Goal: Transaction & Acquisition: Purchase product/service

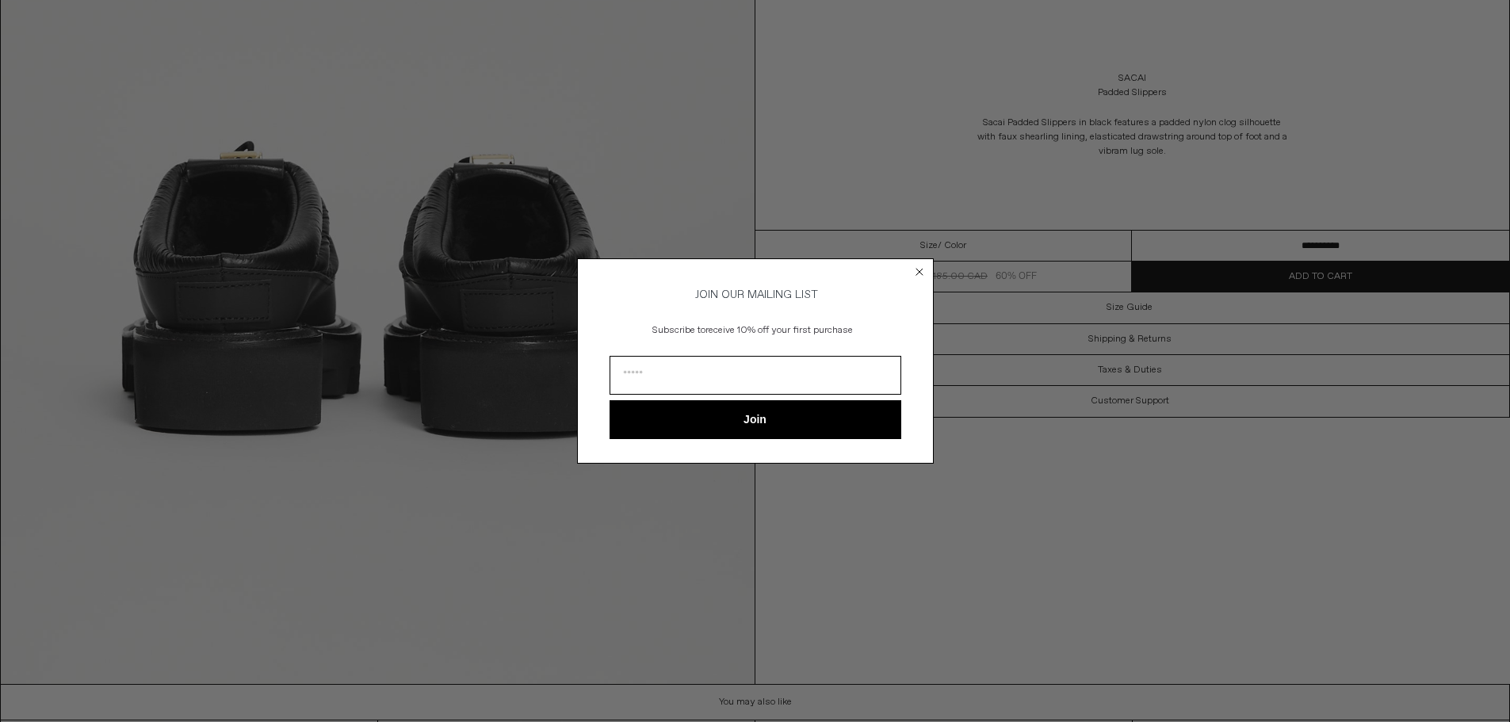
scroll to position [2715, 0]
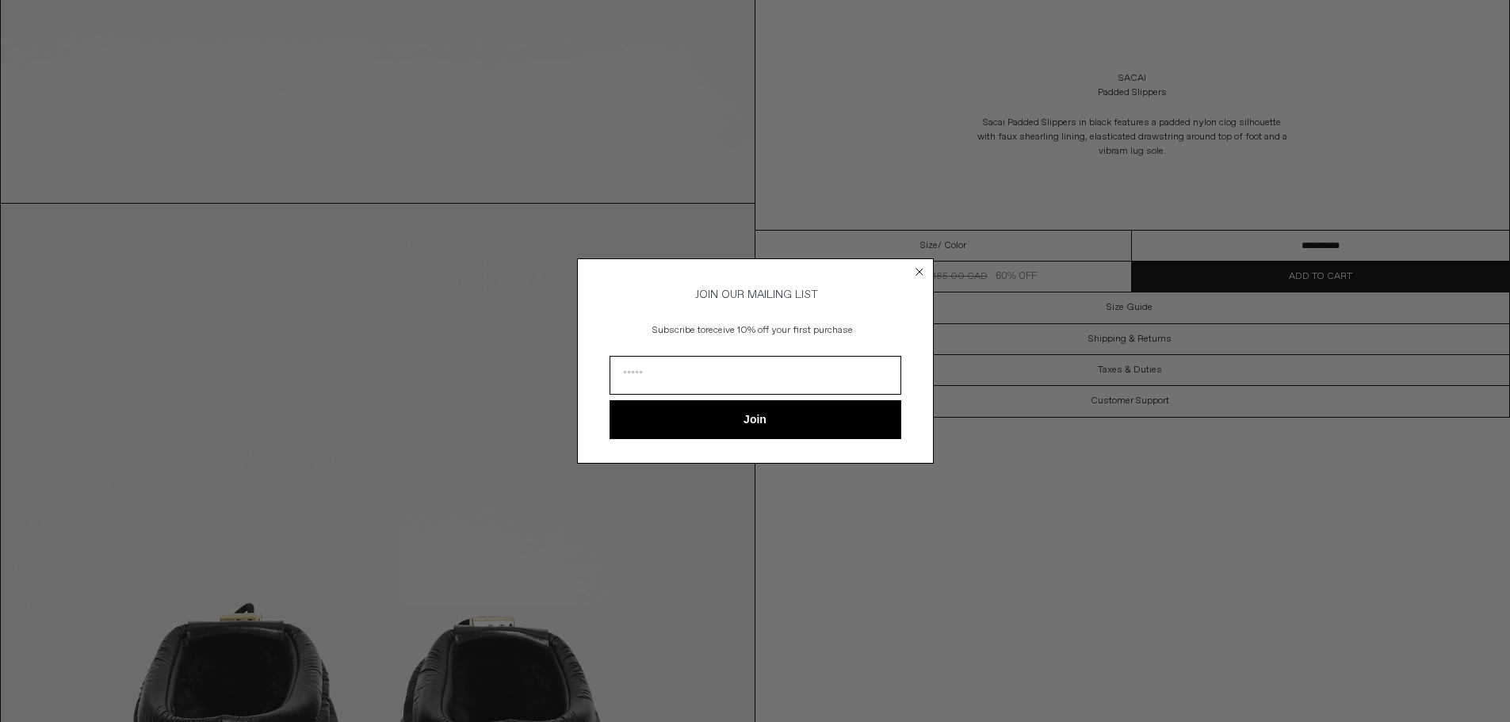
click at [919, 265] on circle "Close dialog" at bounding box center [918, 272] width 15 height 15
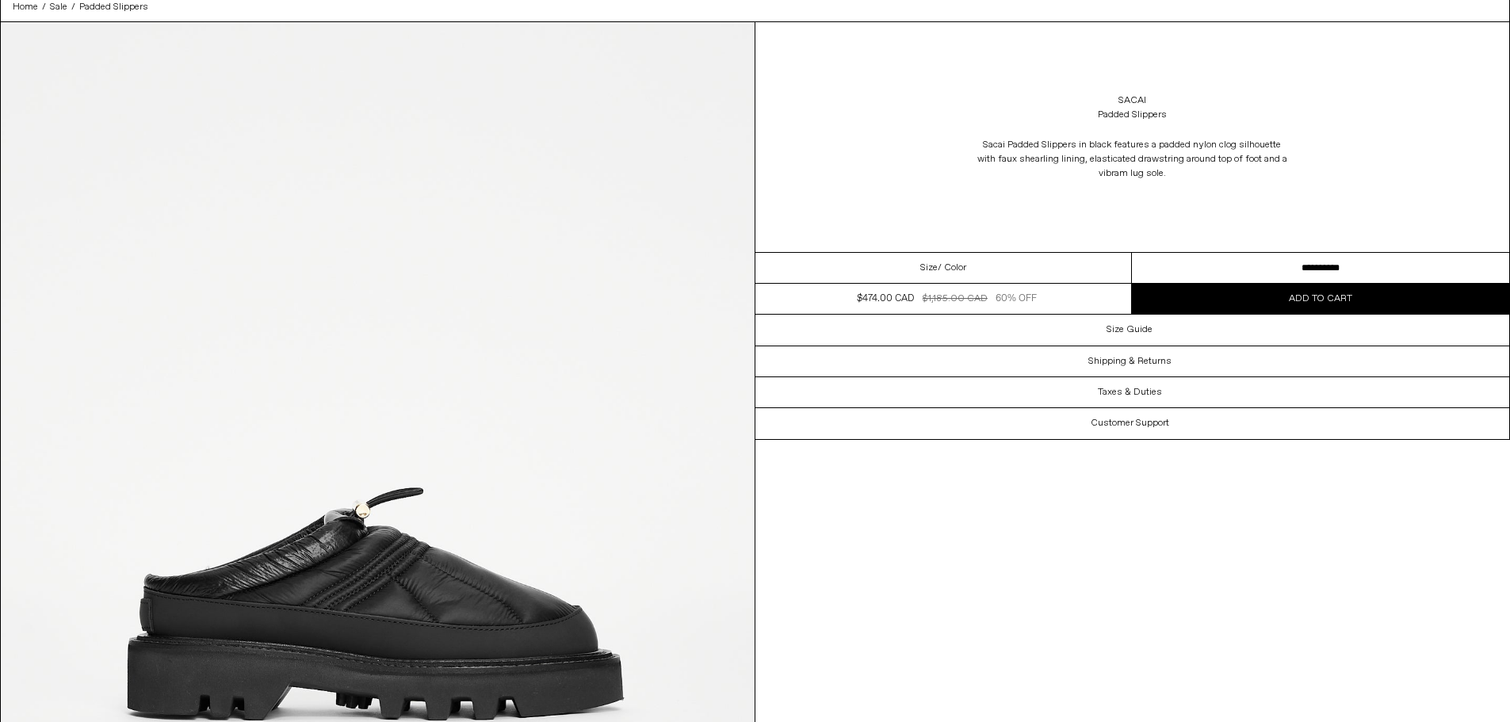
scroll to position [0, 0]
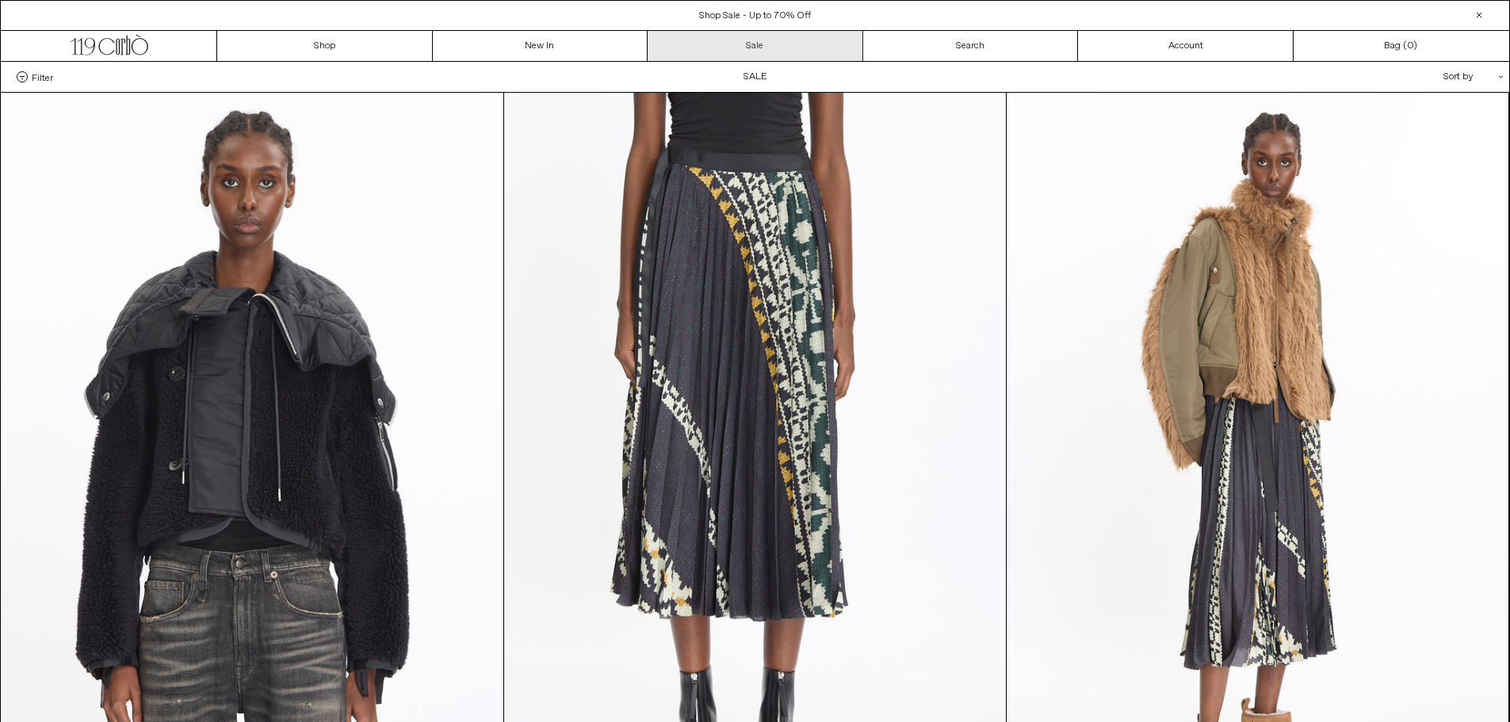
click at [748, 51] on link "Sale" at bounding box center [755, 46] width 216 height 30
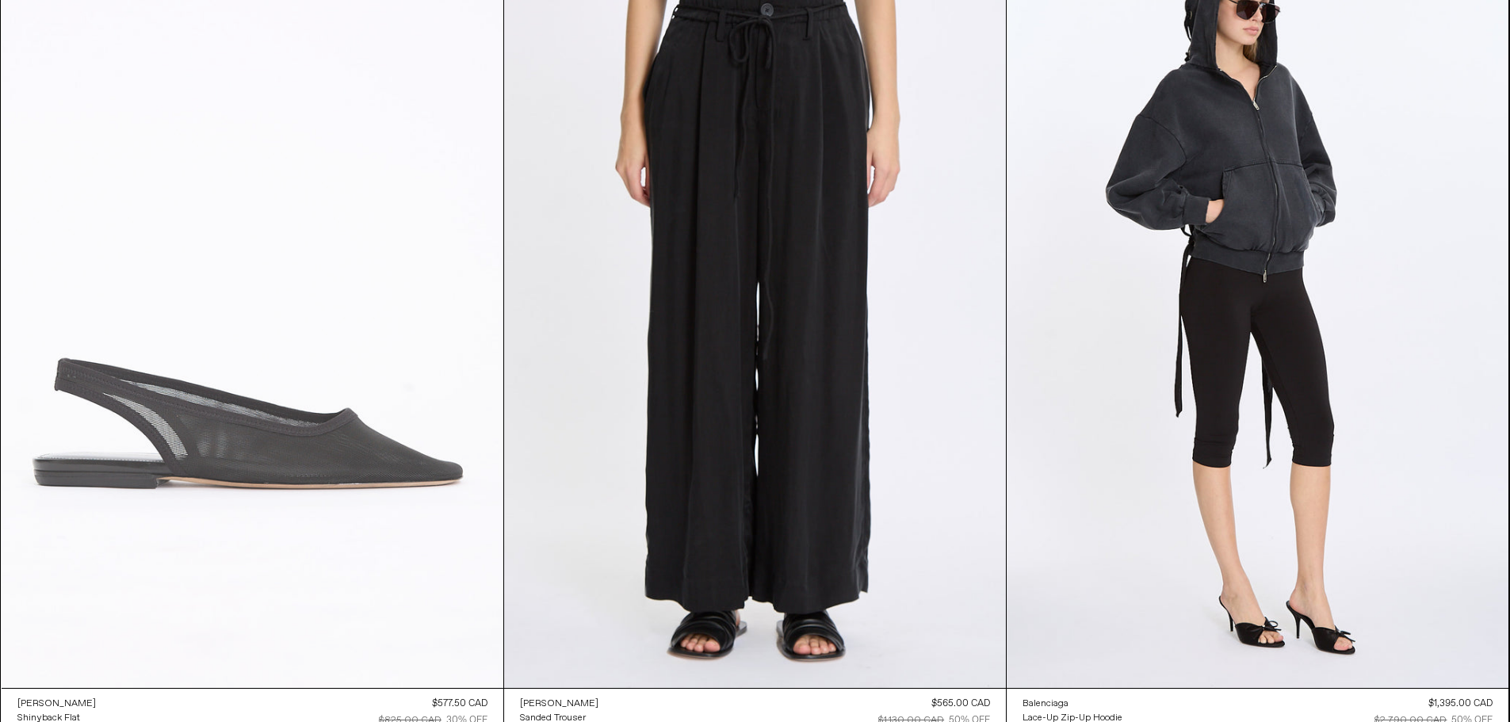
scroll to position [317, 0]
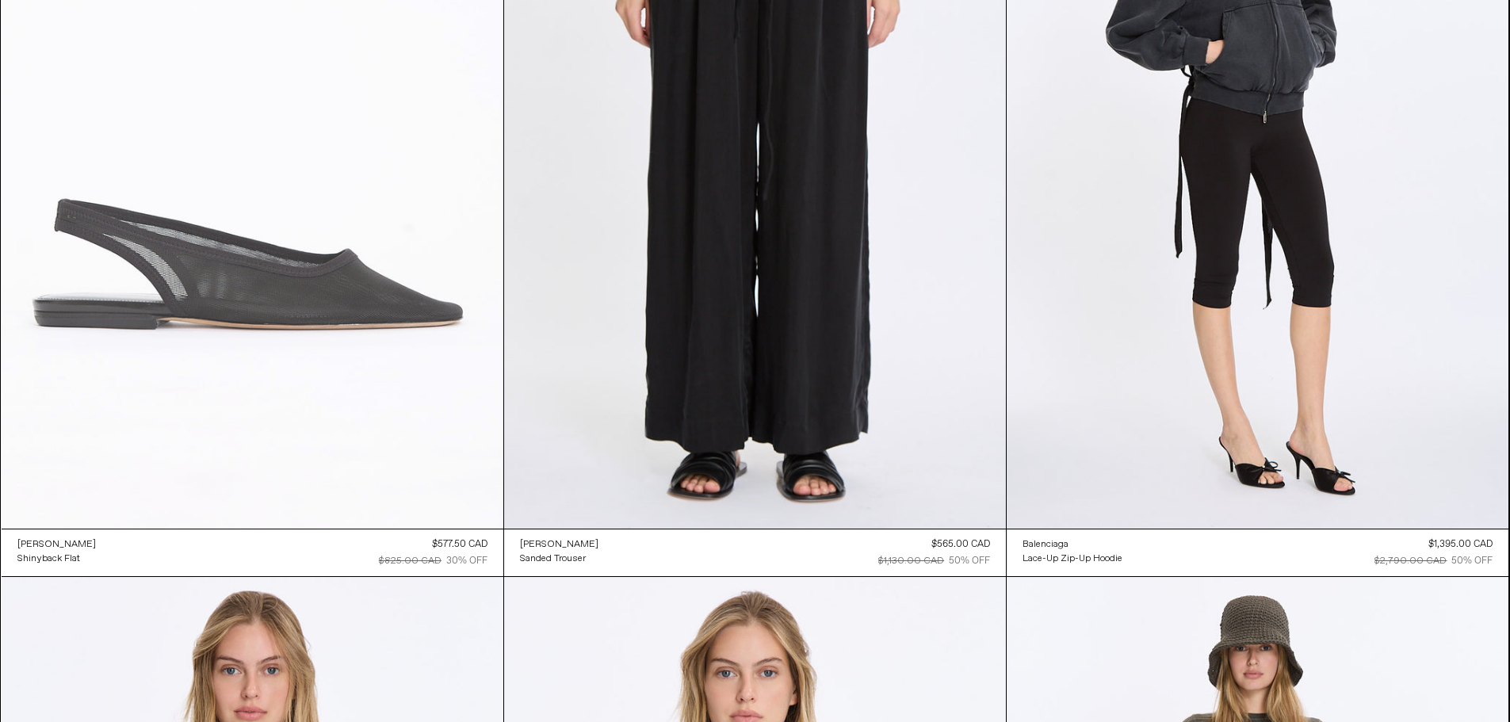
drag, startPoint x: 0, startPoint y: 313, endPoint x: 6, endPoint y: 321, distance: 9.7
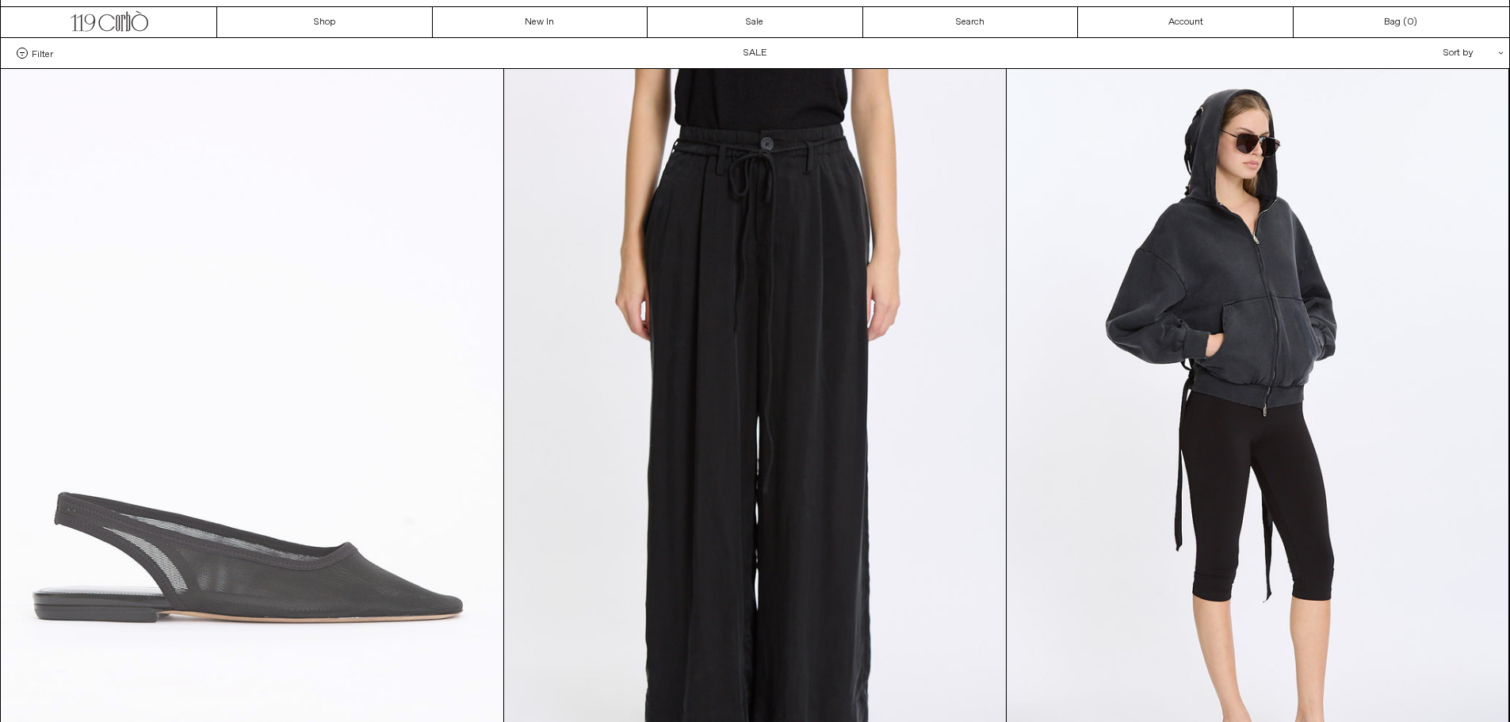
scroll to position [0, 0]
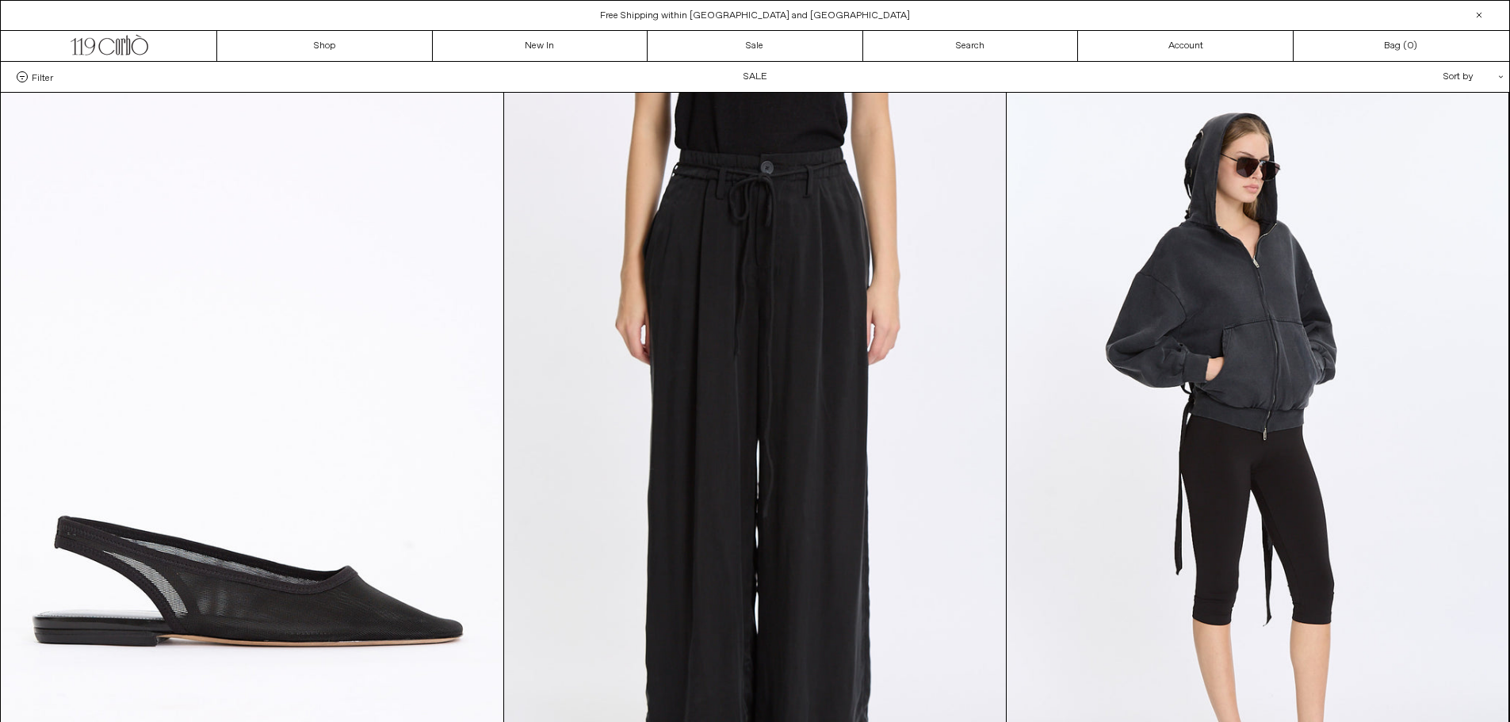
click at [50, 76] on span "Filter" at bounding box center [42, 76] width 21 height 11
click at [0, 0] on select "**********" at bounding box center [0, 0] width 0 height 0
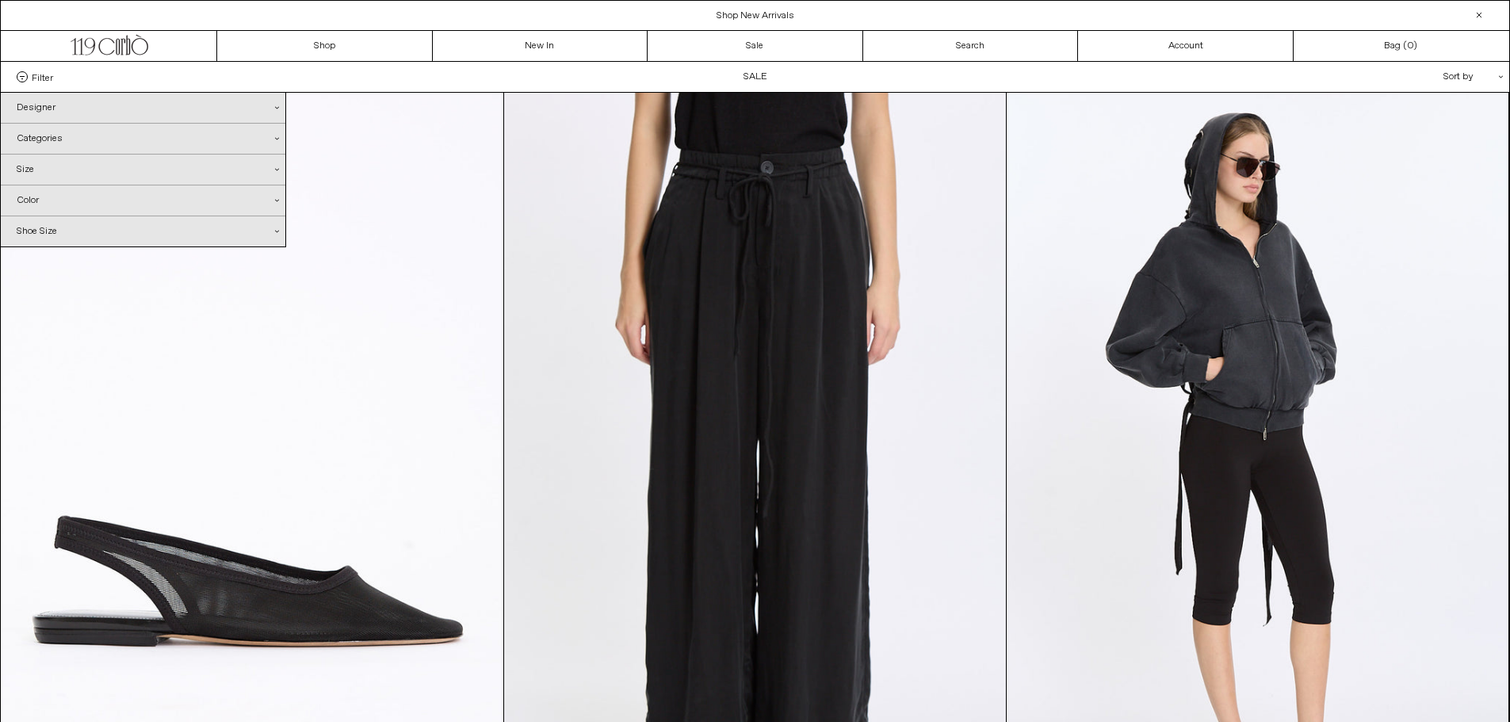
click at [63, 110] on div "Designer .cls-1{fill:#231f20}" at bounding box center [143, 108] width 285 height 30
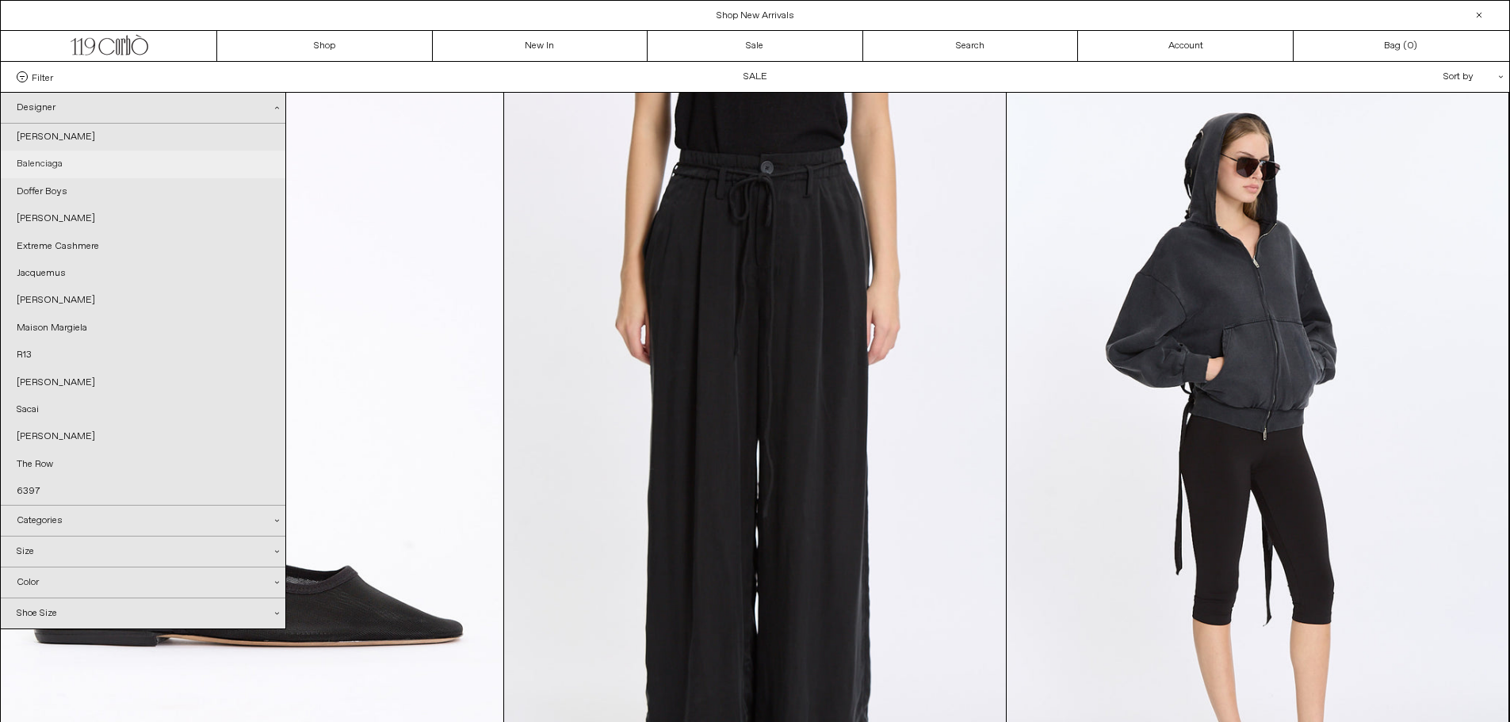
click at [72, 164] on link "Balenciaga" at bounding box center [143, 164] width 285 height 27
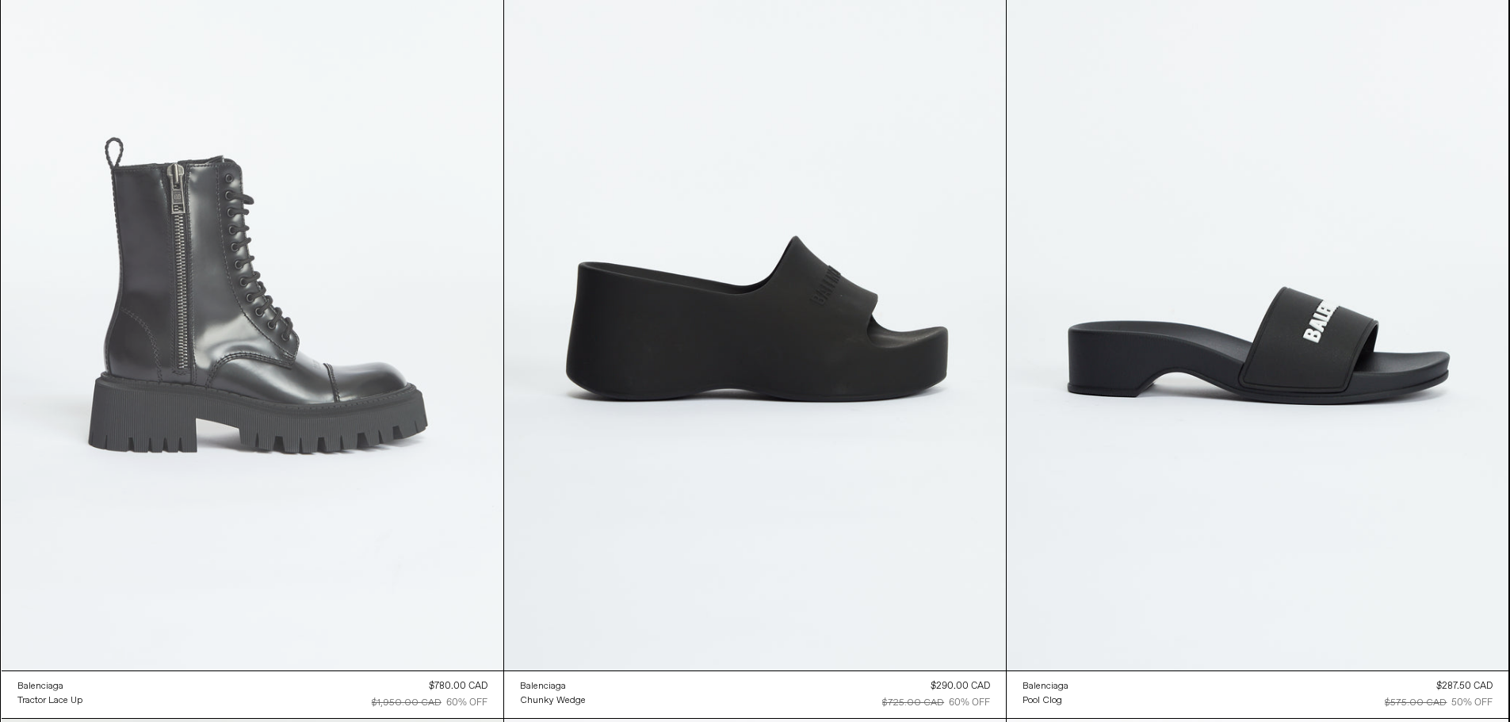
scroll to position [3408, 0]
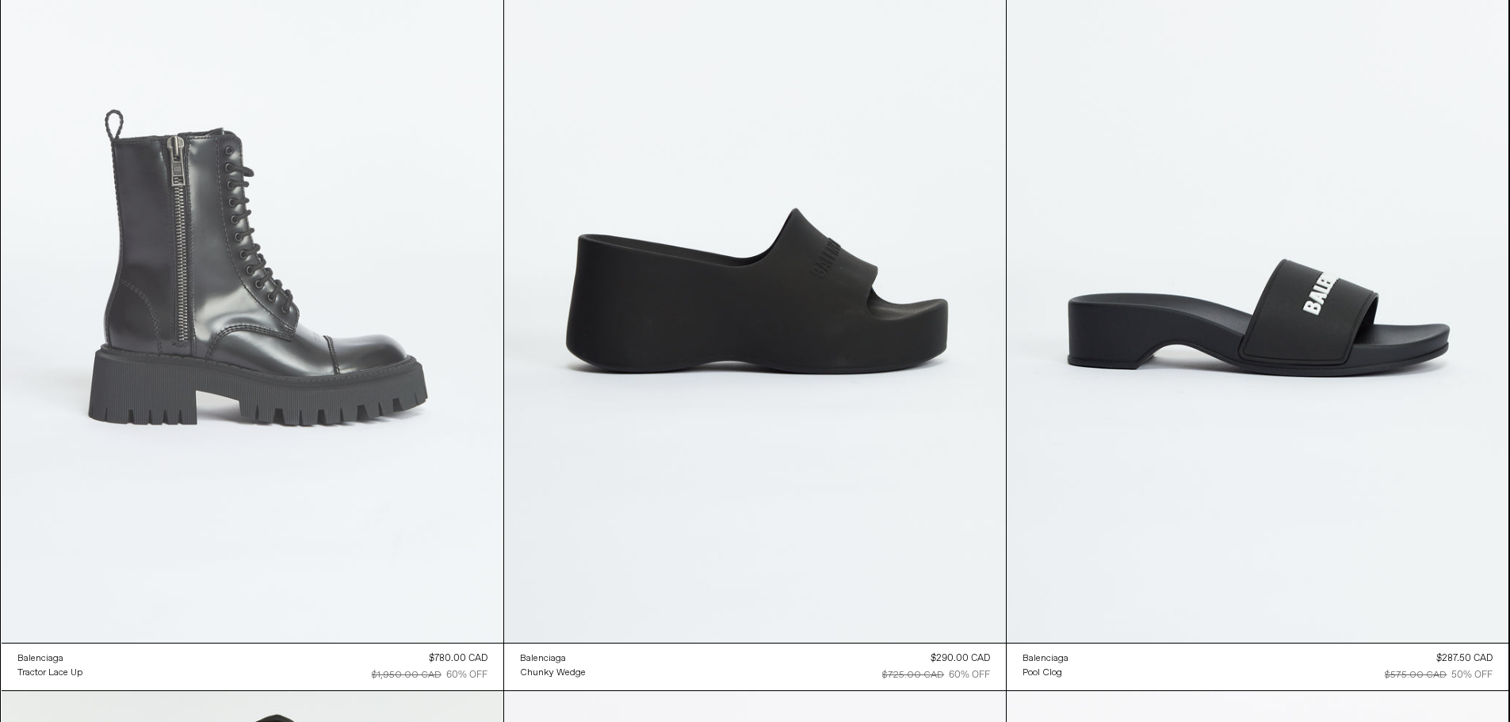
click at [336, 282] on at bounding box center [253, 266] width 502 height 753
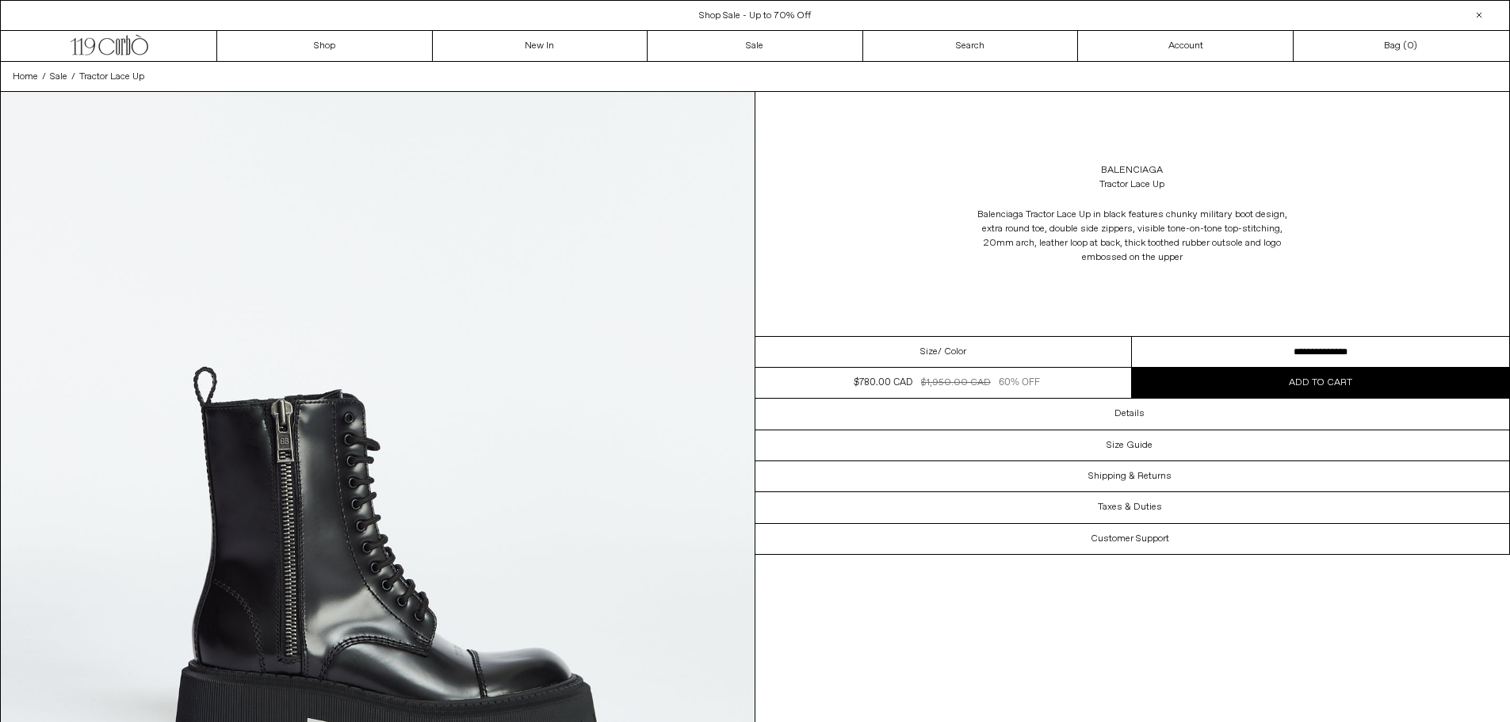
click at [1179, 353] on select "**********" at bounding box center [1320, 352] width 377 height 31
click at [1325, 382] on span "Add to cart" at bounding box center [1320, 382] width 63 height 13
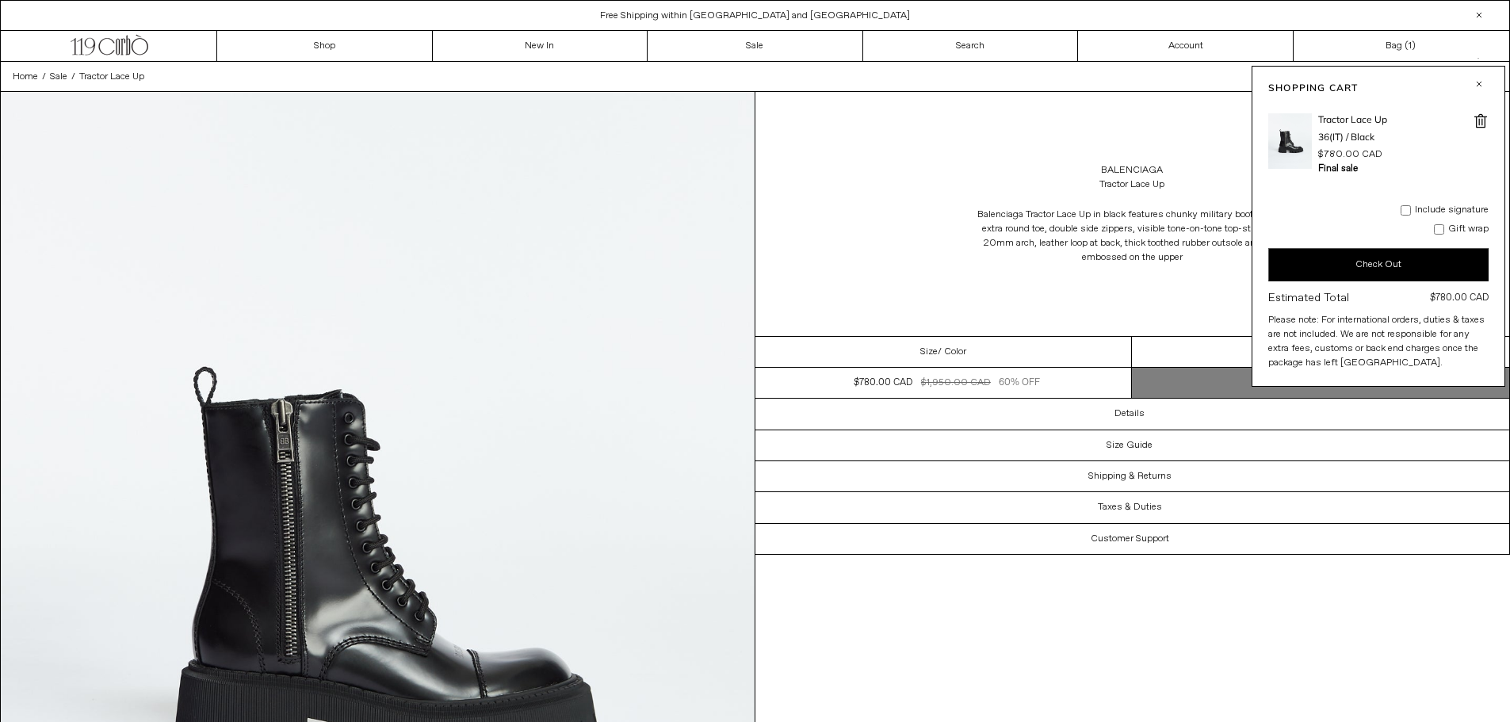
click at [1403, 265] on button "Check Out" at bounding box center [1378, 264] width 220 height 33
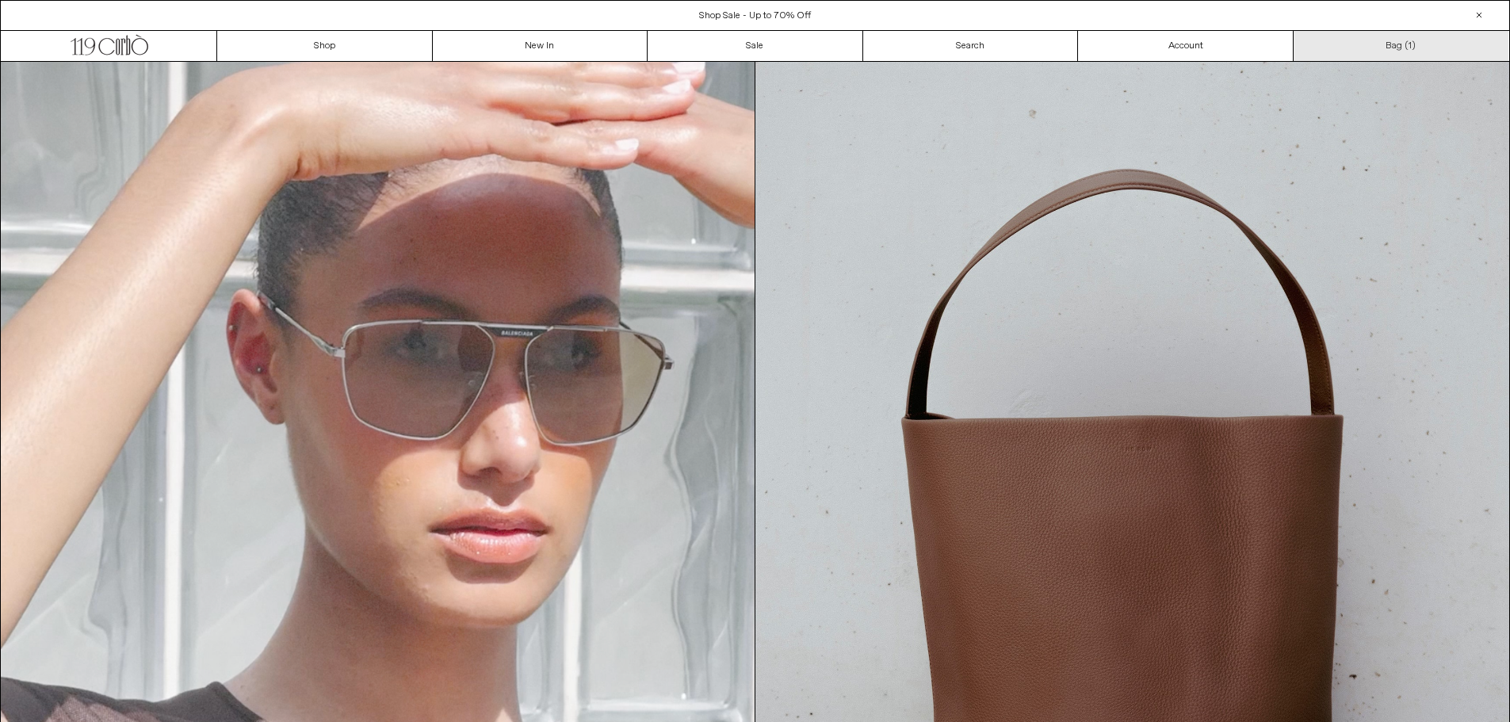
click at [1406, 37] on link "Bag ( 1 )" at bounding box center [1401, 46] width 216 height 30
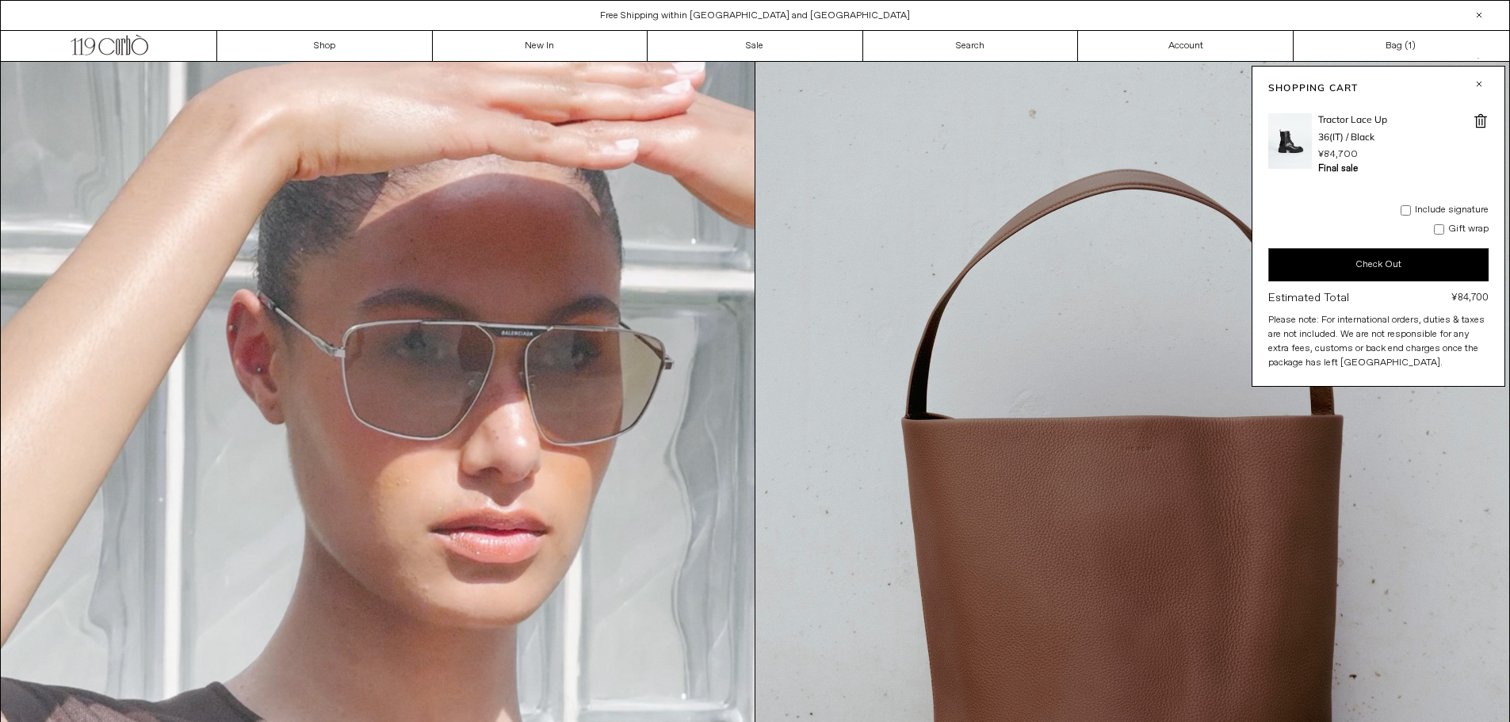
click at [1479, 121] on span at bounding box center [1480, 121] width 16 height 16
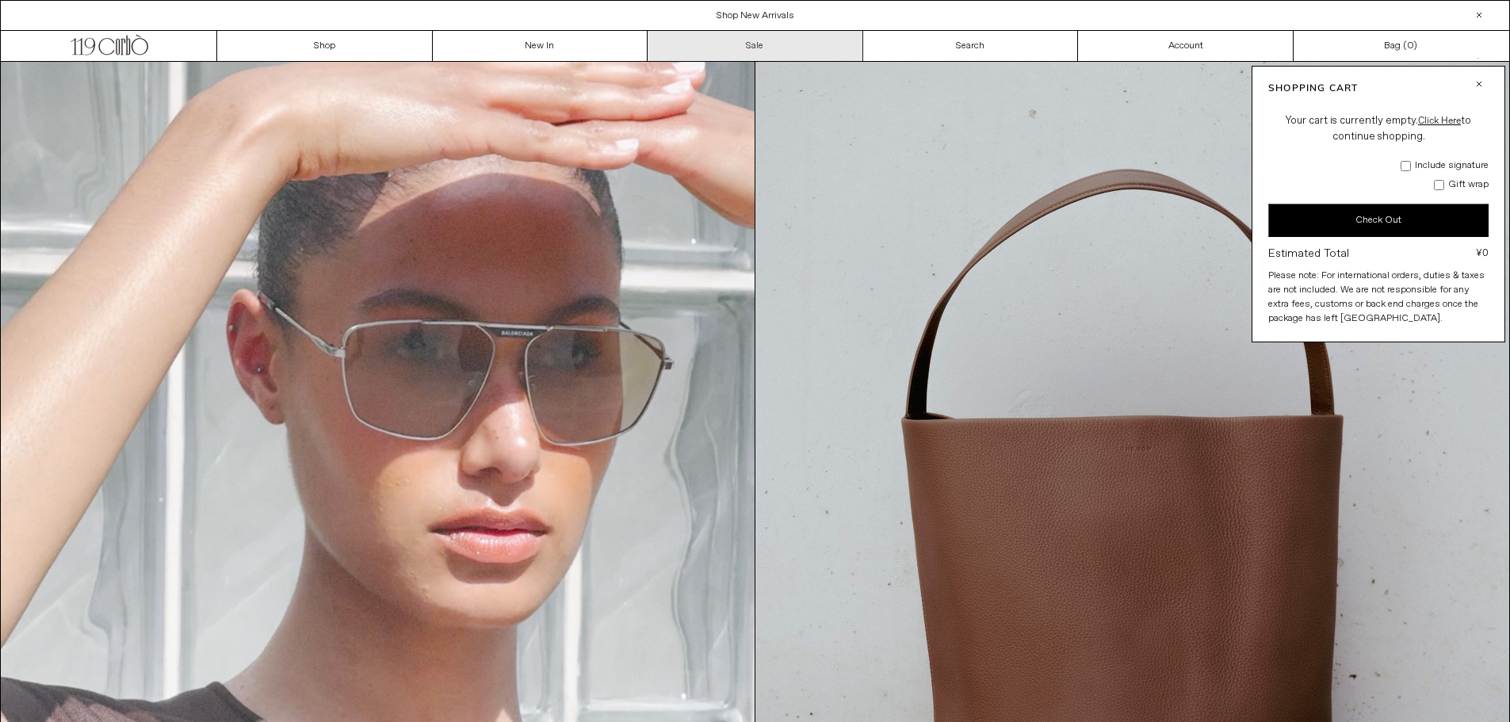
click at [745, 50] on link "Sale" at bounding box center [755, 46] width 216 height 30
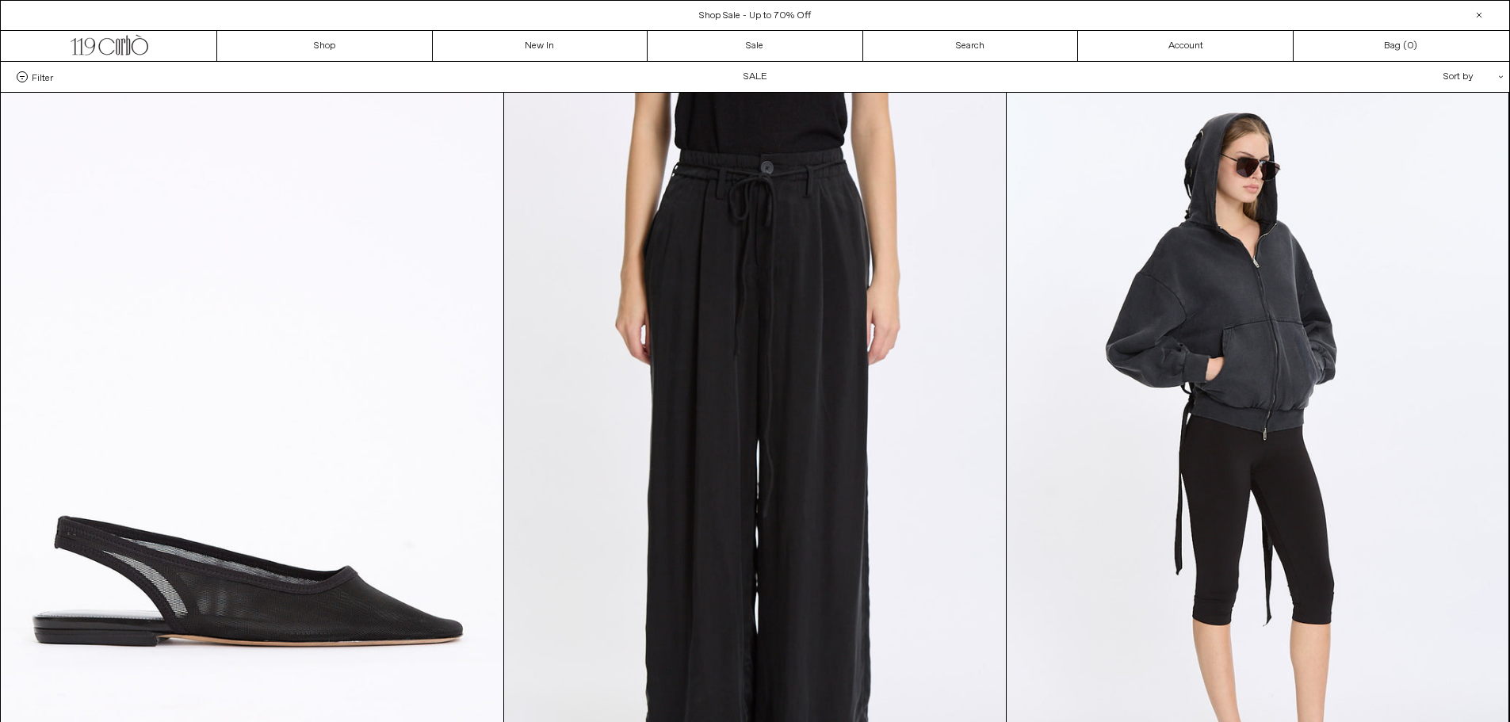
drag, startPoint x: 41, startPoint y: 78, endPoint x: 50, endPoint y: 87, distance: 12.3
click at [41, 78] on span "Filter" at bounding box center [42, 76] width 21 height 11
click at [0, 0] on select "**********" at bounding box center [0, 0] width 0 height 0
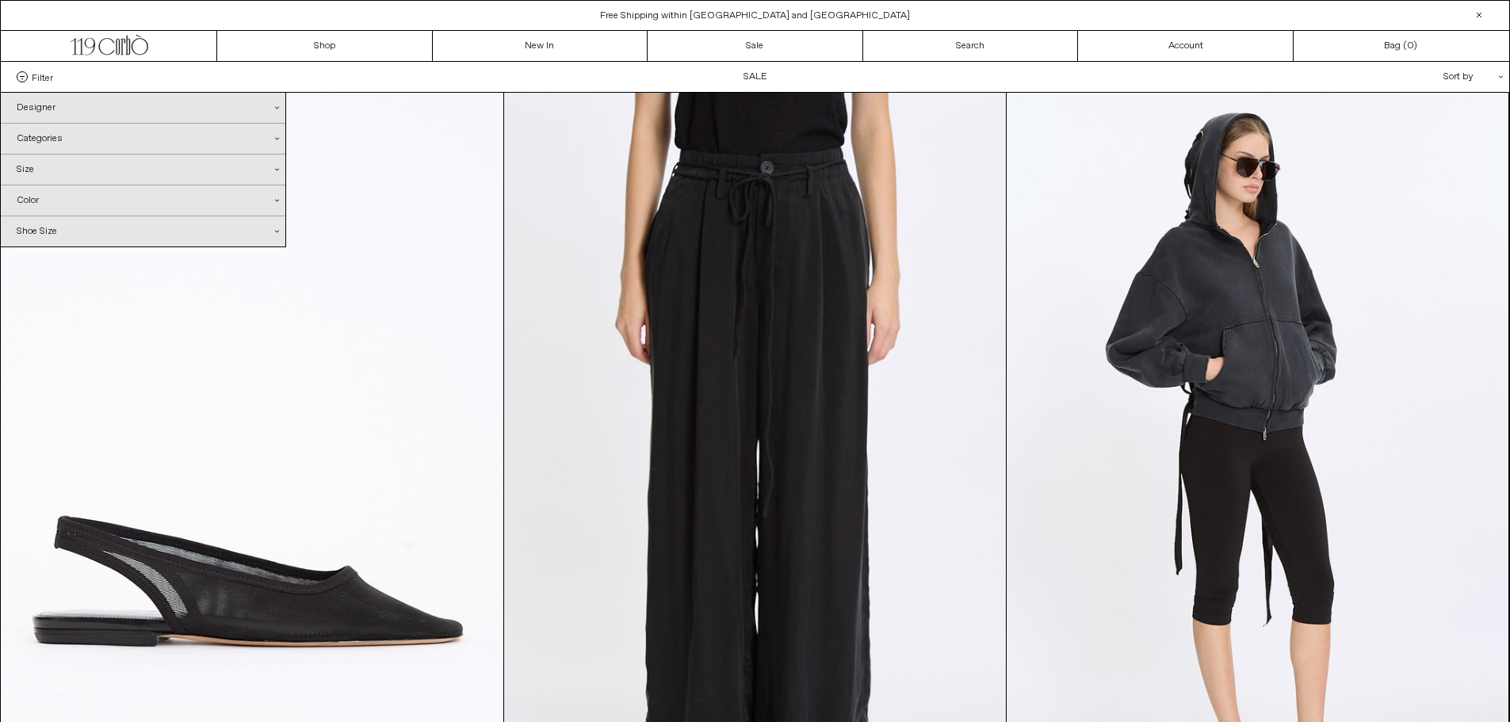
click at [54, 110] on div "Designer .cls-1{fill:#231f20}" at bounding box center [143, 108] width 285 height 30
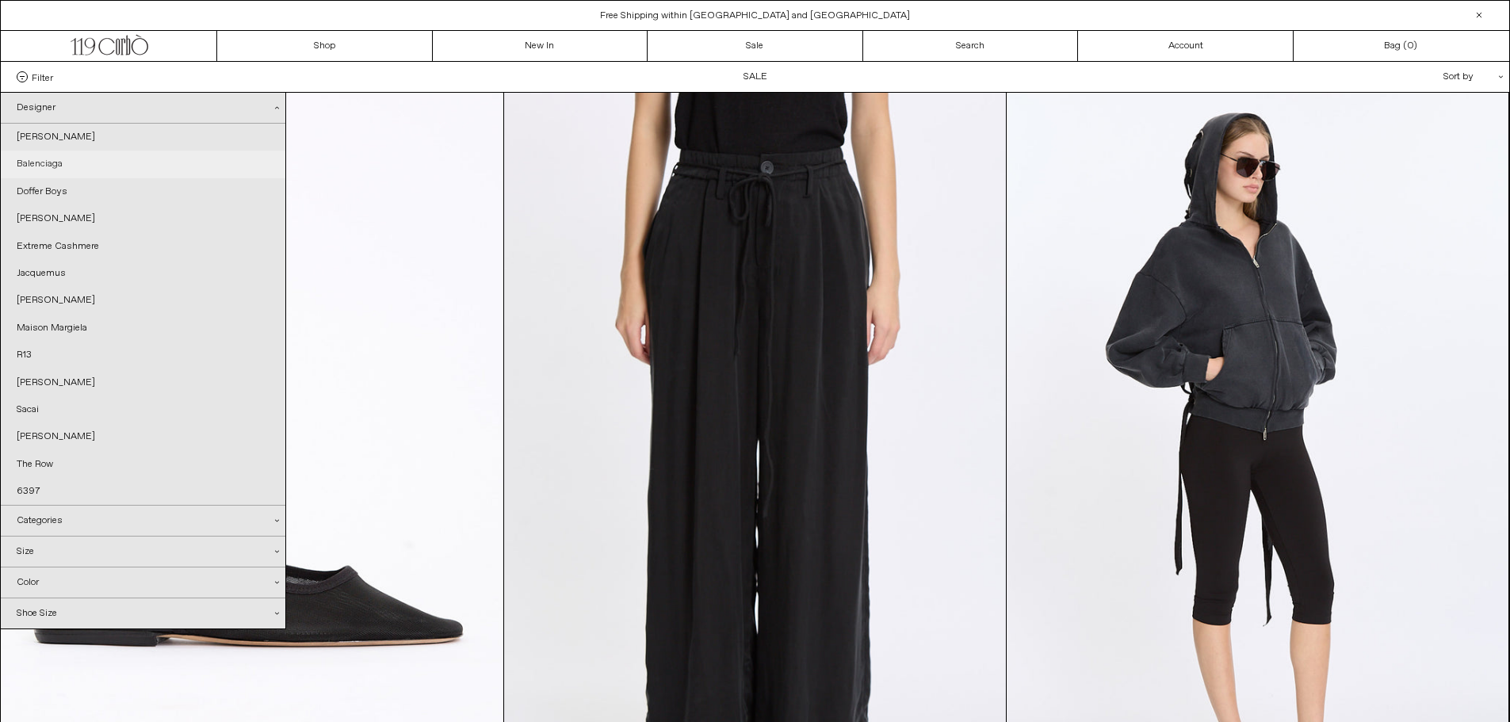
click at [63, 167] on link "Balenciaga" at bounding box center [143, 164] width 285 height 27
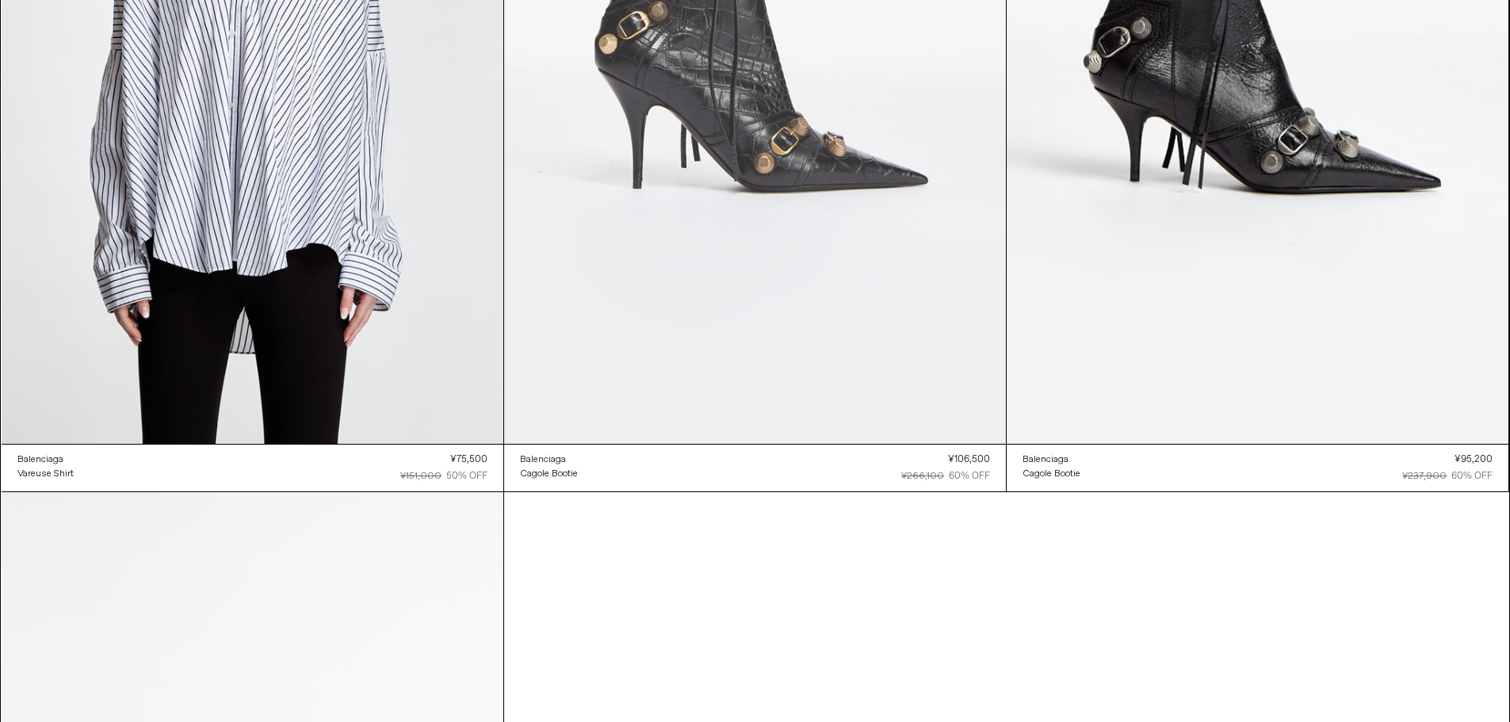
scroll to position [5852, 0]
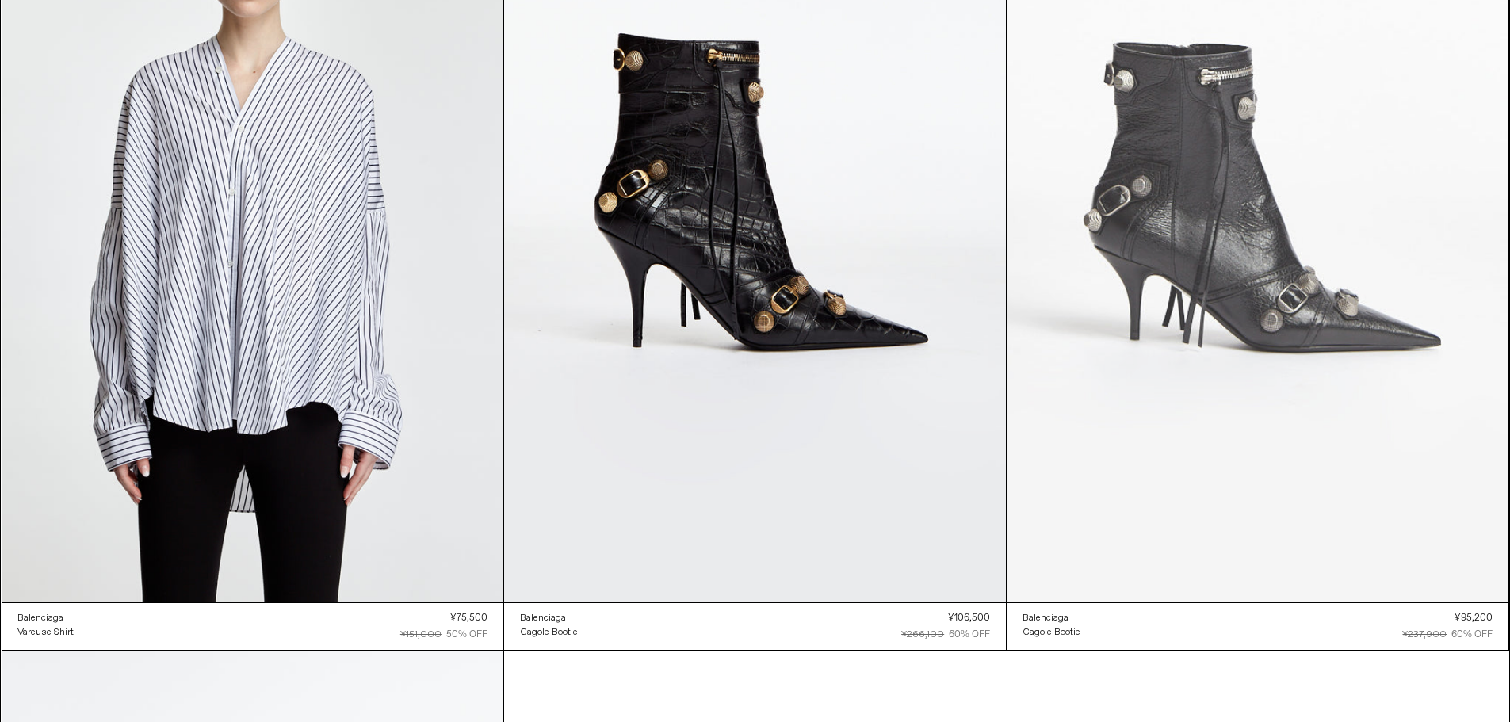
click at [1179, 181] on at bounding box center [1257, 225] width 502 height 753
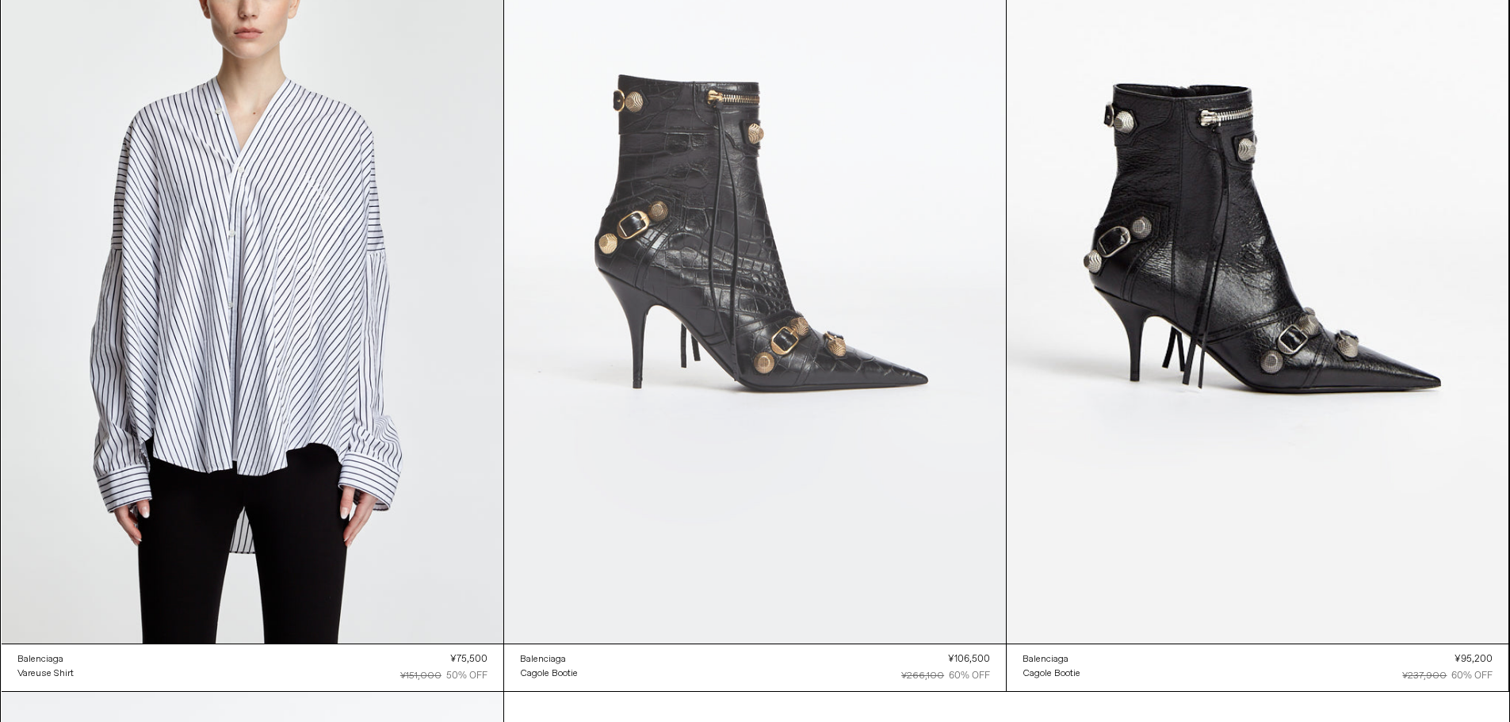
click at [788, 270] on at bounding box center [755, 267] width 502 height 753
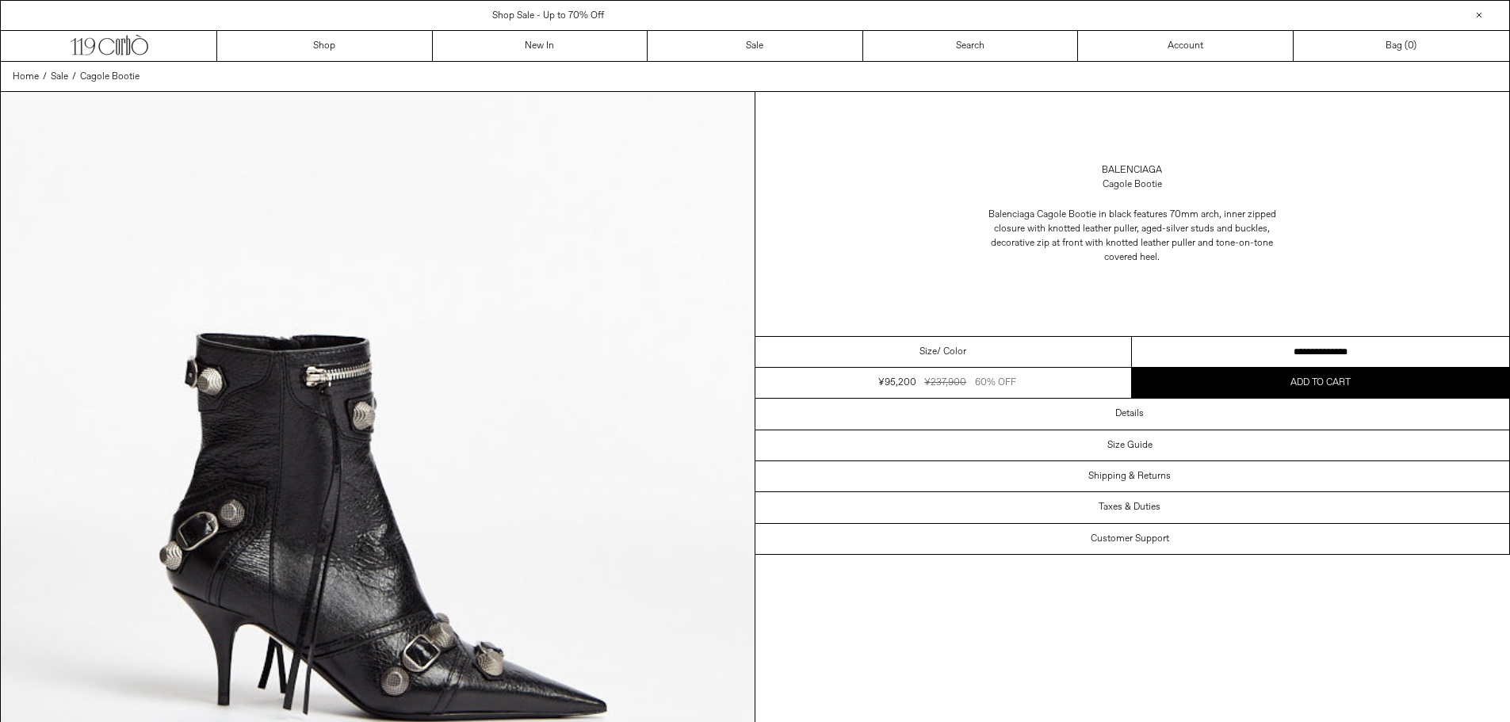
click at [1305, 355] on select "**********" at bounding box center [1320, 352] width 377 height 31
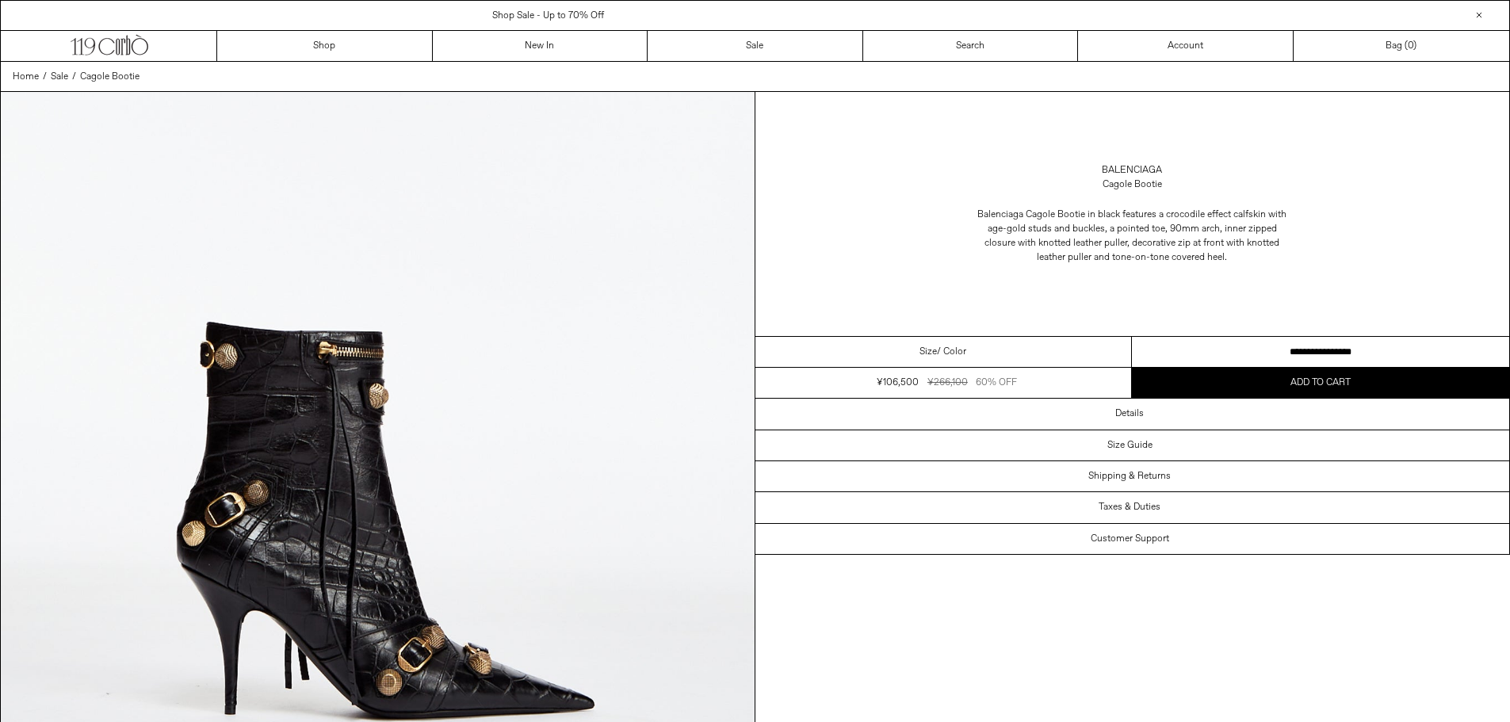
click at [1220, 357] on select "**********" at bounding box center [1320, 352] width 377 height 31
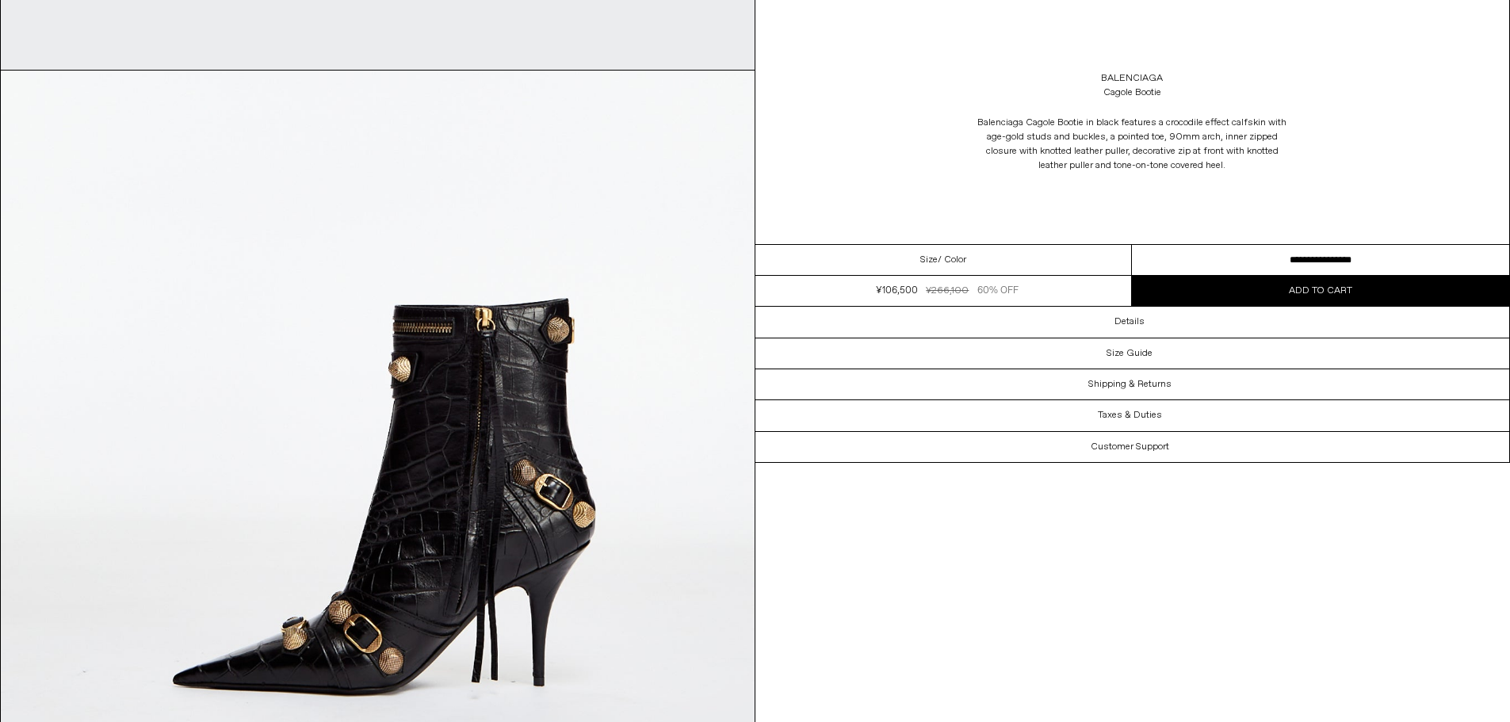
scroll to position [1902, 0]
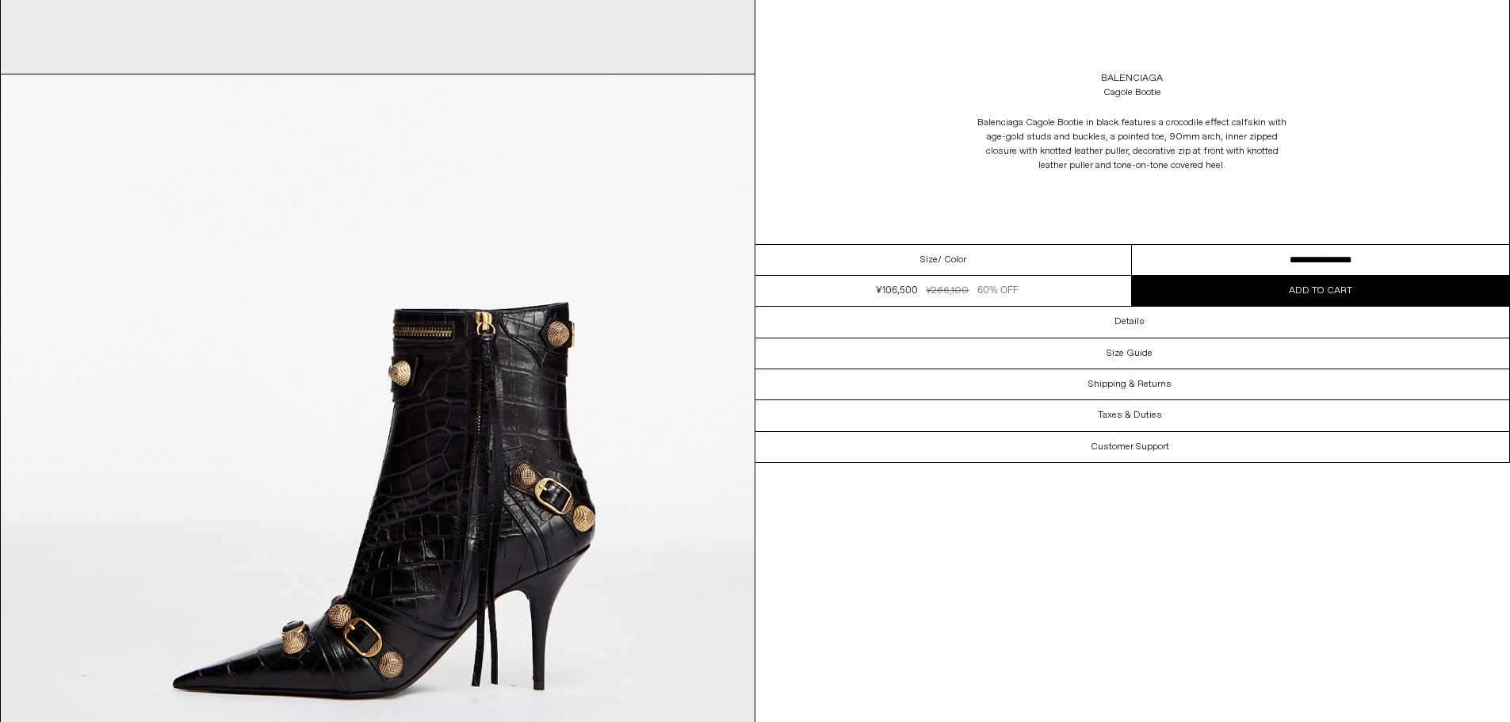
drag, startPoint x: 1255, startPoint y: 531, endPoint x: 1255, endPoint y: 677, distance: 145.8
click at [1259, 638] on div "**********" at bounding box center [755, 531] width 1510 height 4742
